Goal: Task Accomplishment & Management: Use online tool/utility

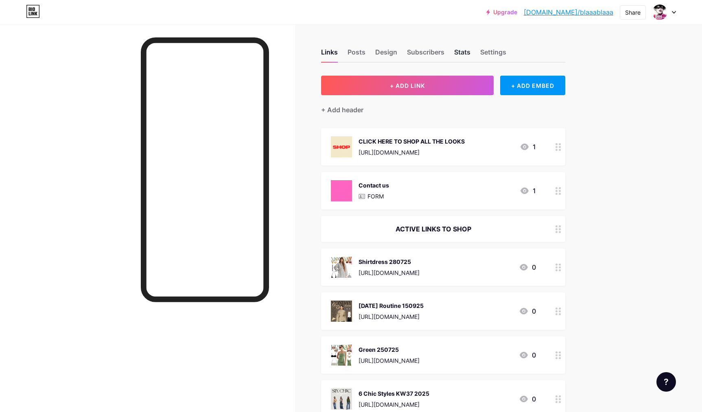
click at [459, 53] on div "Stats" at bounding box center [462, 54] width 16 height 15
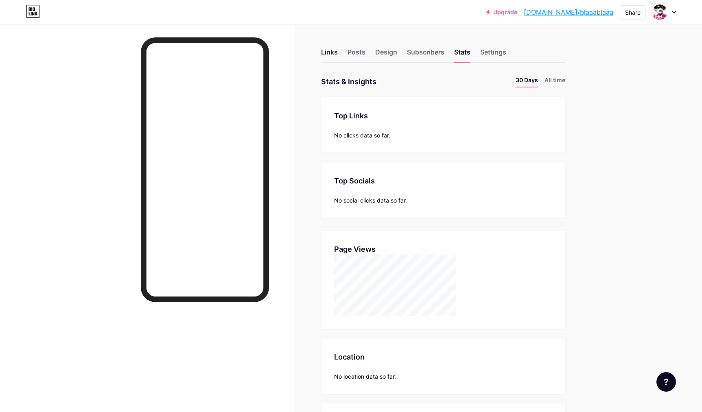
click at [331, 52] on div "Links" at bounding box center [329, 54] width 17 height 15
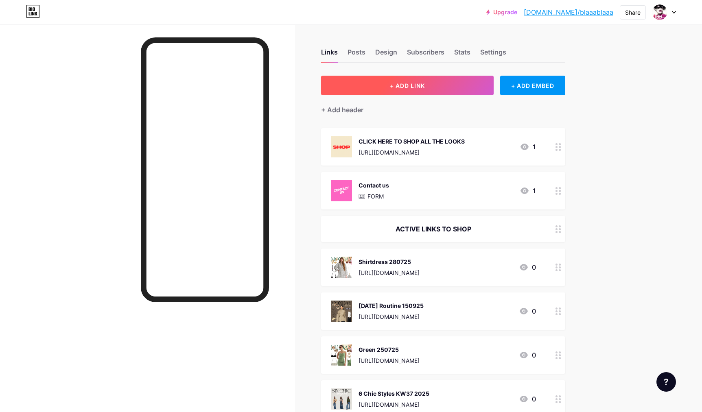
click at [398, 88] on span "+ ADD LINK" at bounding box center [407, 85] width 35 height 7
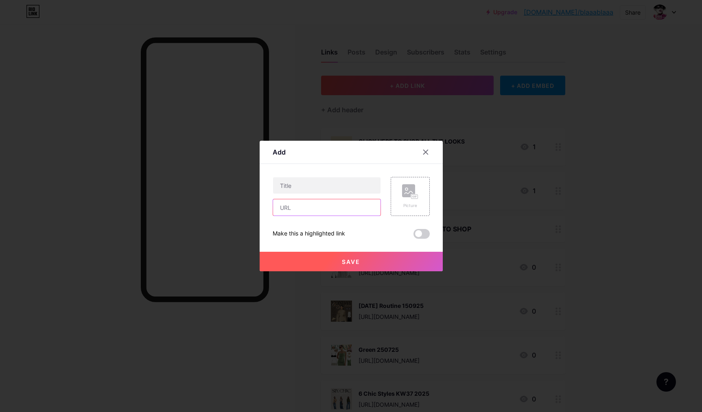
click at [314, 208] on input "text" at bounding box center [326, 207] width 107 height 16
paste input "[URL][DOMAIN_NAME]"
type input "[URL][DOMAIN_NAME]"
click at [299, 188] on input "text" at bounding box center [326, 185] width 107 height 16
type input "Creme 290725"
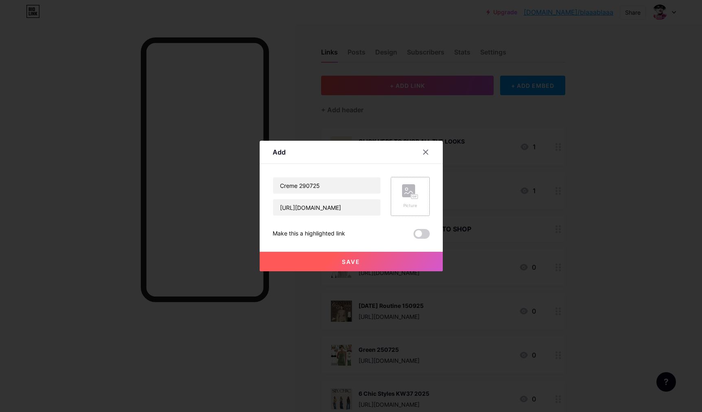
click at [410, 196] on rect at bounding box center [408, 190] width 13 height 13
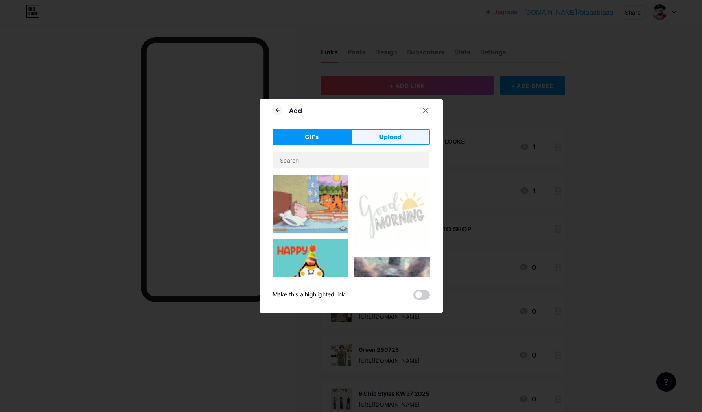
click at [395, 138] on span "Upload" at bounding box center [390, 137] width 22 height 9
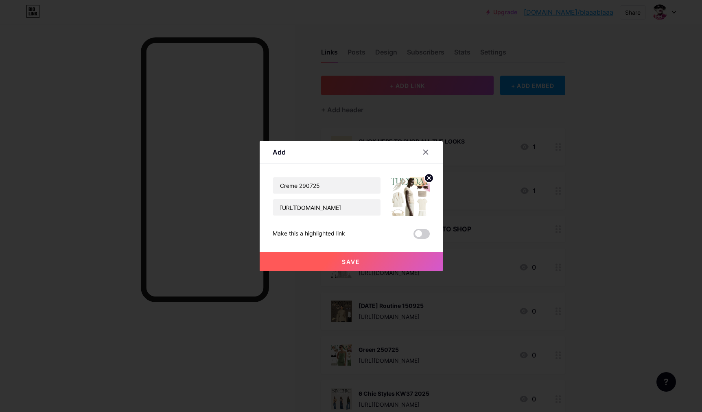
drag, startPoint x: 378, startPoint y: 256, endPoint x: 448, endPoint y: 276, distance: 73.6
click at [378, 256] on button "Save" at bounding box center [351, 262] width 183 height 20
